Goal: Task Accomplishment & Management: Manage account settings

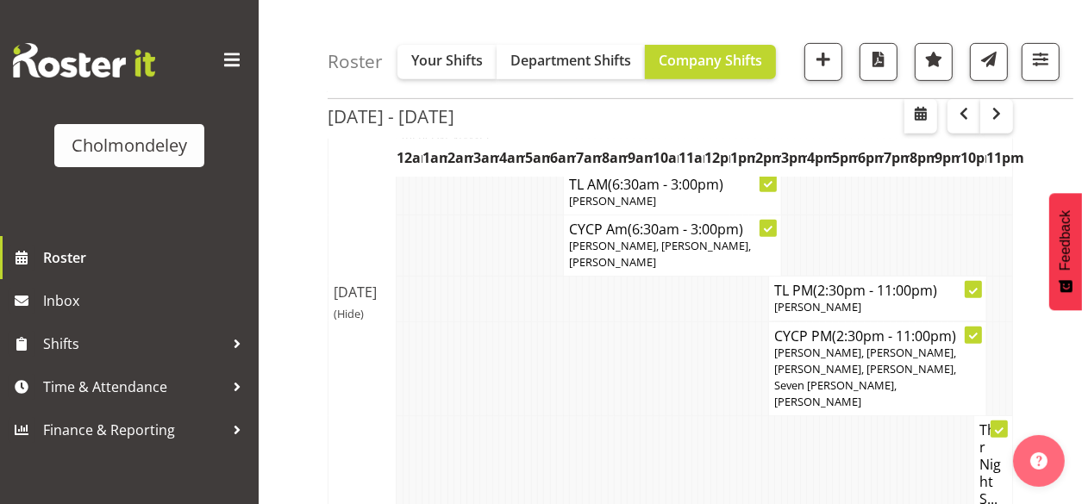
scroll to position [828, 0]
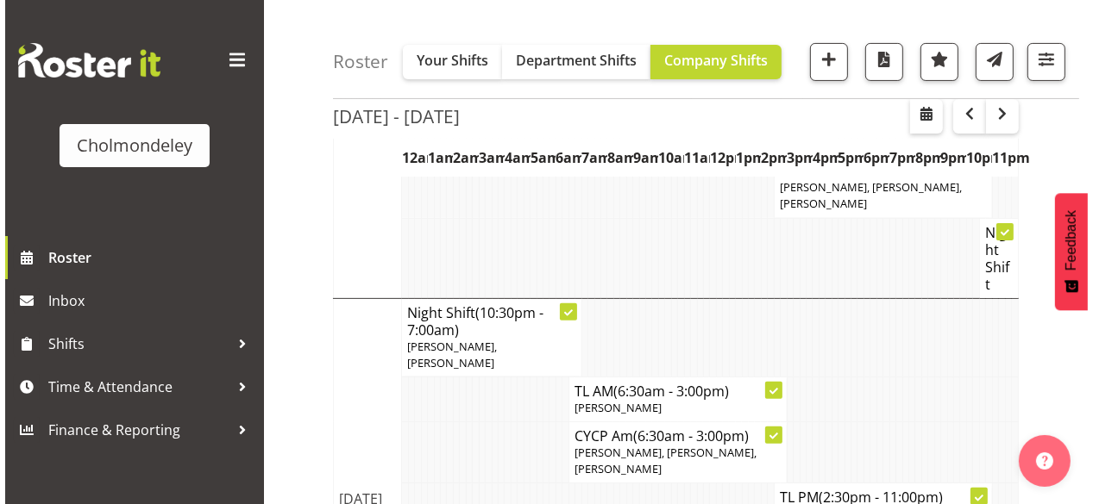
scroll to position [552, 0]
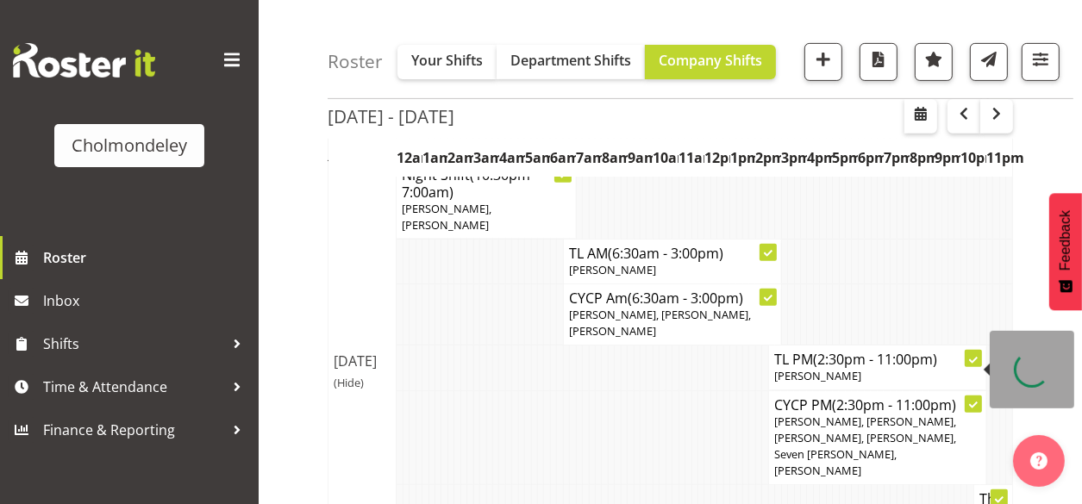
click at [792, 414] on span "[PERSON_NAME], [PERSON_NAME], [PERSON_NAME], [PERSON_NAME], Seven [PERSON_NAME]…" at bounding box center [865, 447] width 182 height 66
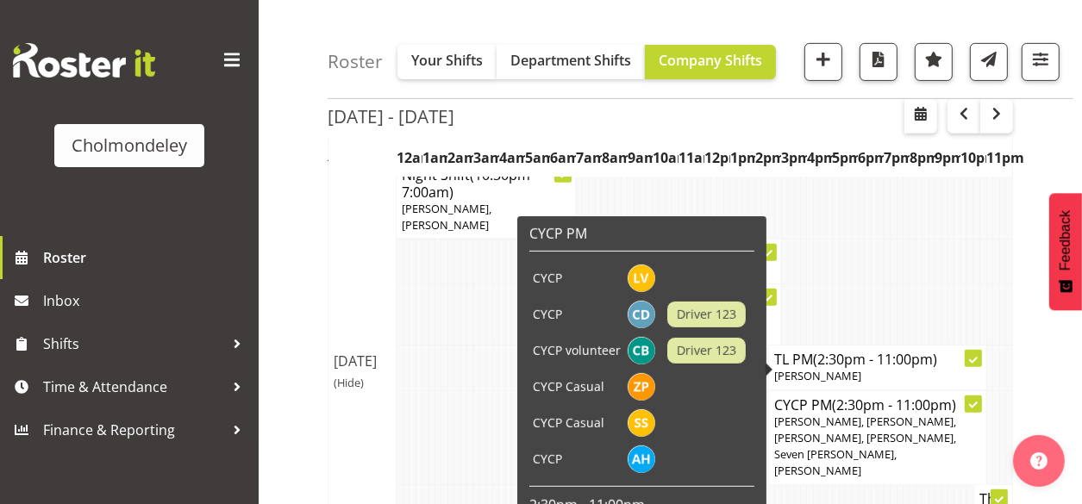
click at [887, 414] on span "[PERSON_NAME], [PERSON_NAME], [PERSON_NAME], [PERSON_NAME], Seven [PERSON_NAME]…" at bounding box center [865, 447] width 182 height 66
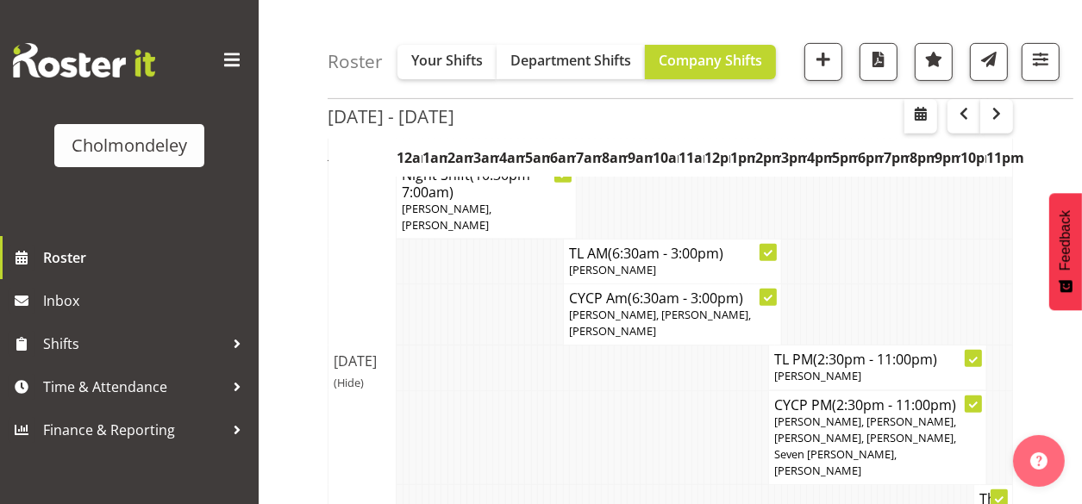
click at [842, 414] on span "[PERSON_NAME], [PERSON_NAME], [PERSON_NAME], [PERSON_NAME], Seven [PERSON_NAME]…" at bounding box center [865, 447] width 182 height 66
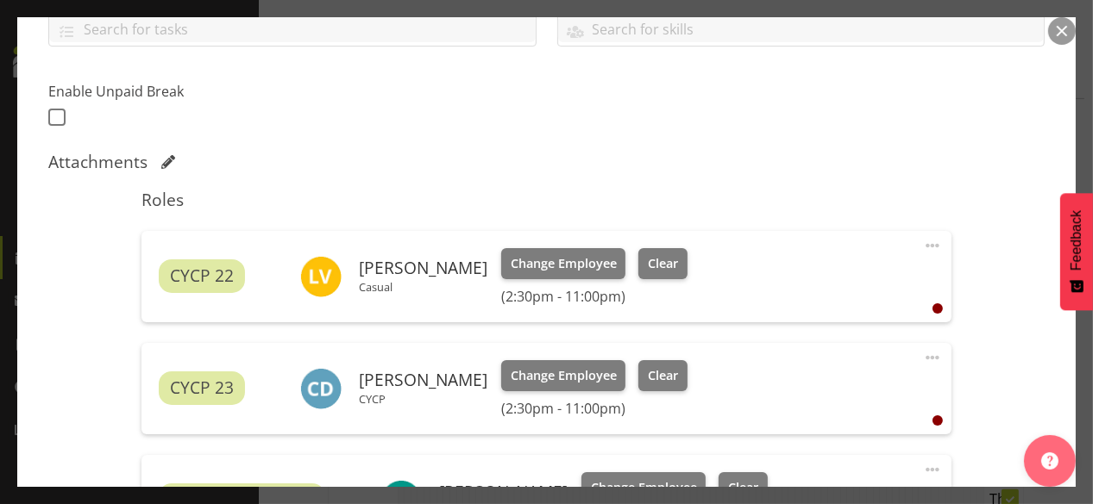
scroll to position [621, 0]
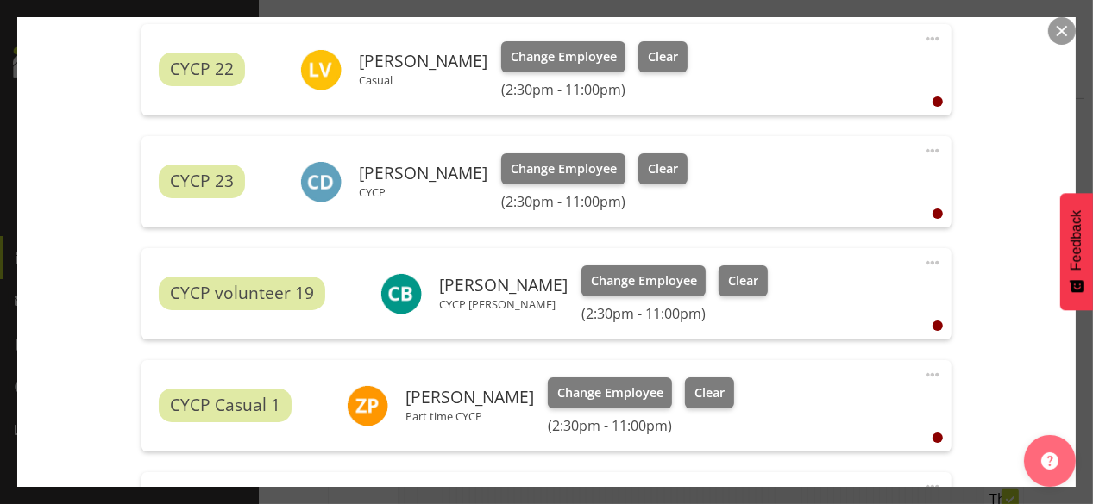
drag, startPoint x: 913, startPoint y: 148, endPoint x: 924, endPoint y: 145, distance: 11.7
click at [922, 148] on span at bounding box center [932, 151] width 21 height 21
click at [811, 238] on link "Delete" at bounding box center [860, 250] width 166 height 31
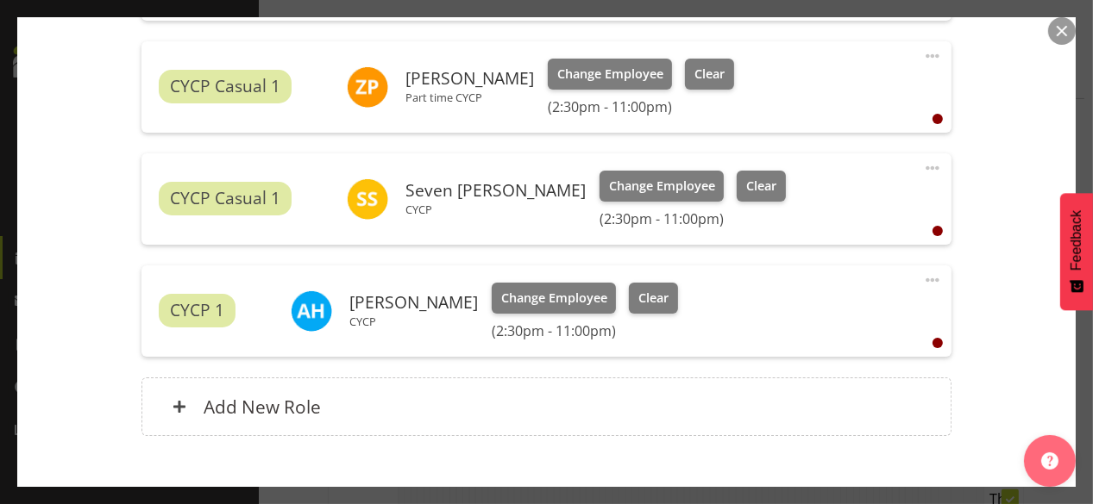
scroll to position [930, 0]
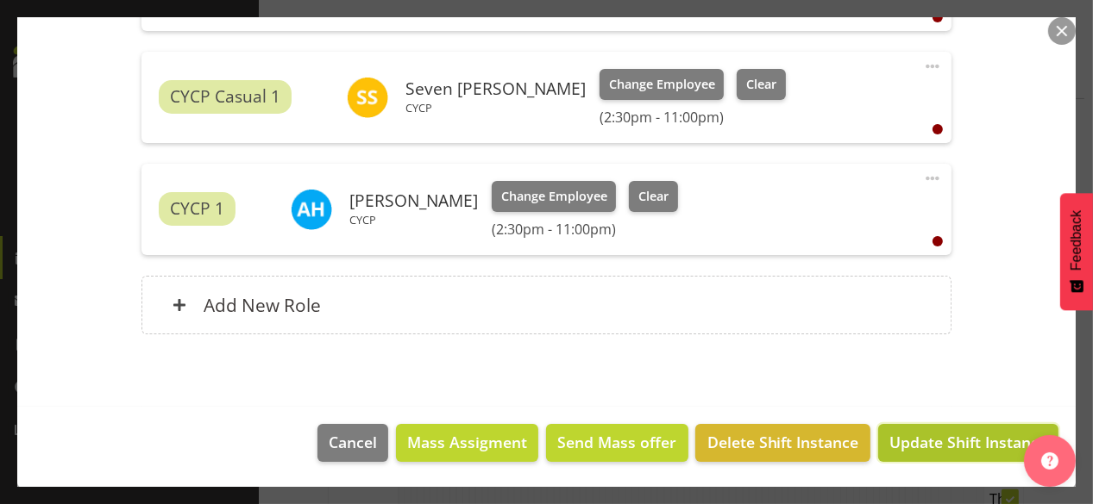
click at [961, 443] on span "Update Shift Instance" at bounding box center [968, 442] width 158 height 22
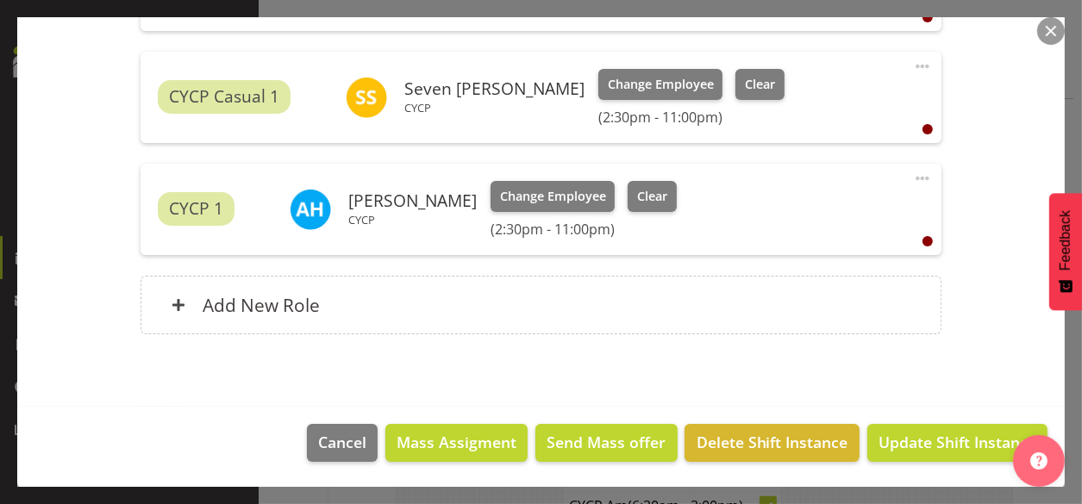
scroll to position [482, 0]
click at [946, 438] on span "Update Shift Instance" at bounding box center [958, 442] width 158 height 22
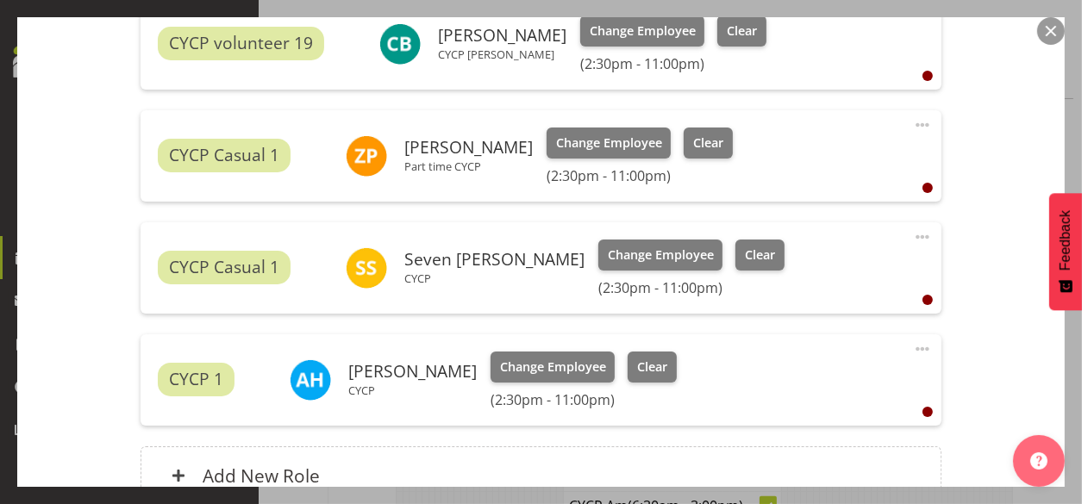
scroll to position [930, 0]
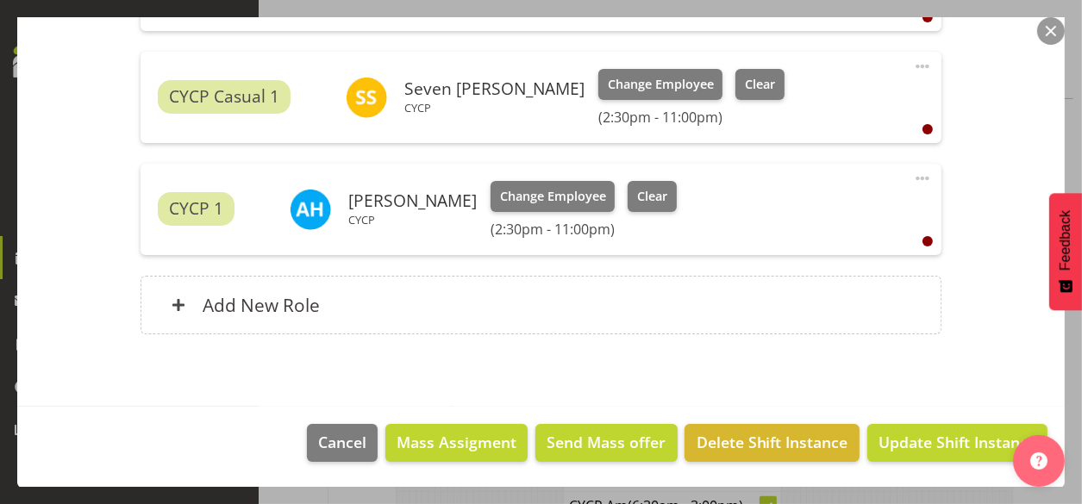
click at [1053, 31] on button "button" at bounding box center [1051, 31] width 28 height 28
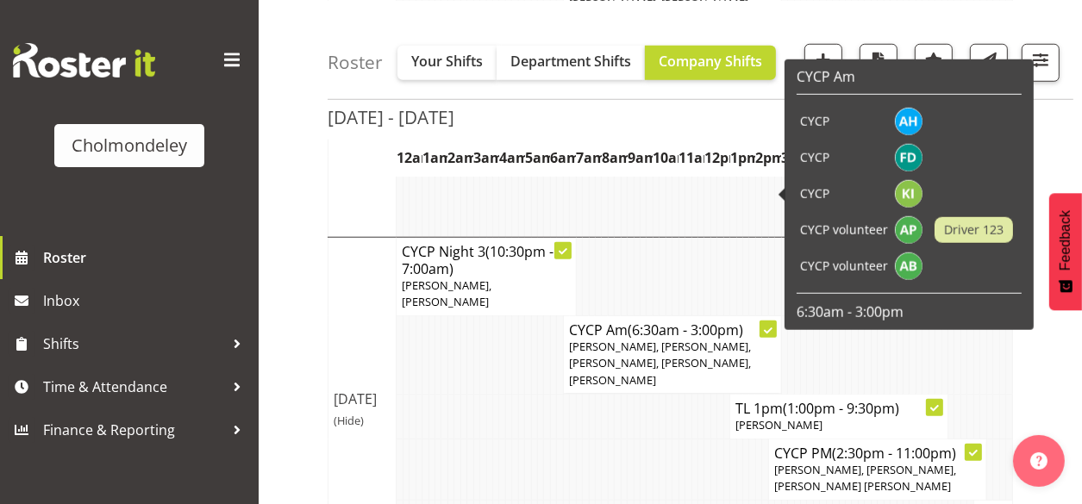
scroll to position [1172, 0]
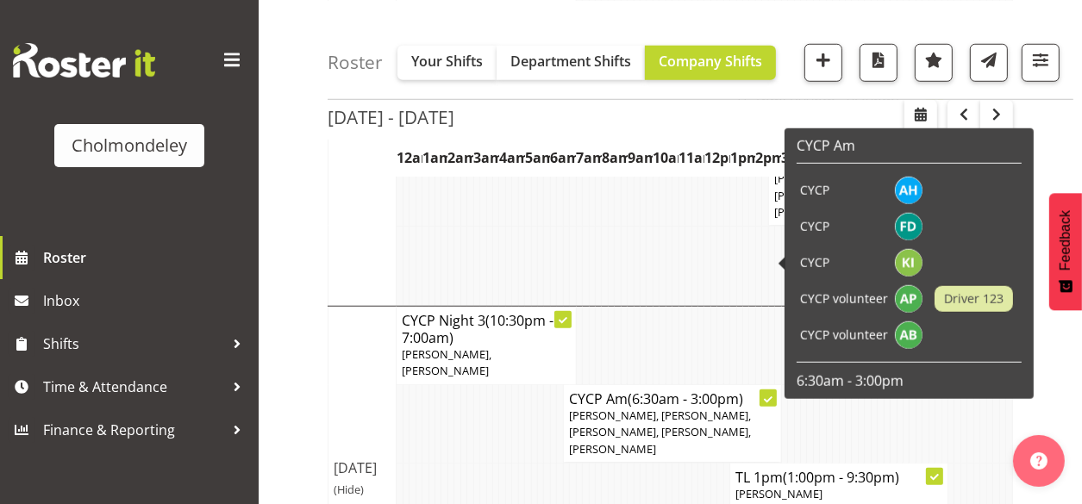
click at [575, 463] on td at bounding box center [573, 485] width 6 height 45
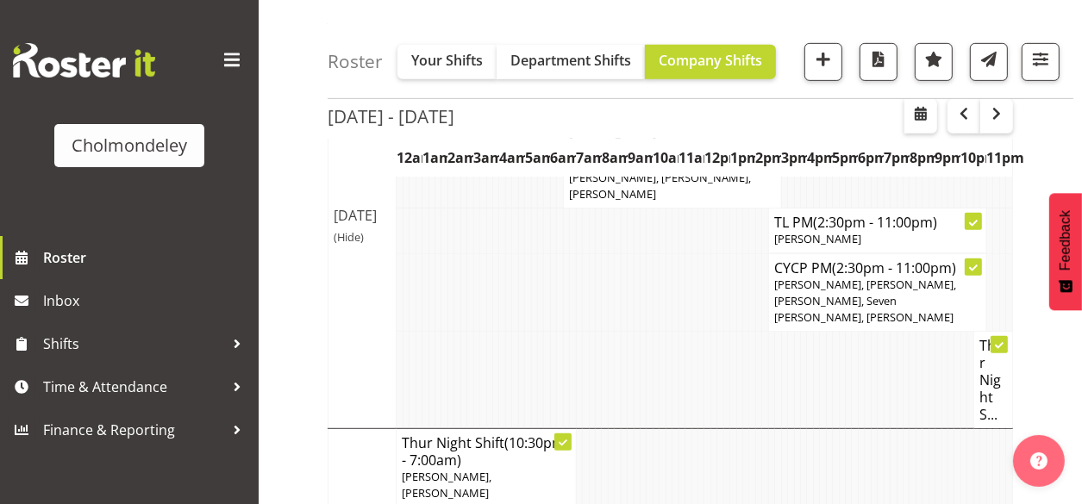
scroll to position [620, 0]
